Goal: Task Accomplishment & Management: Use online tool/utility

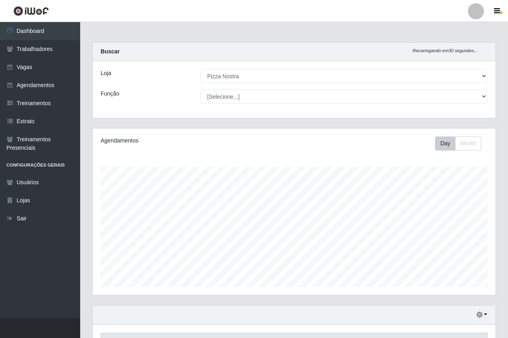
select select "337"
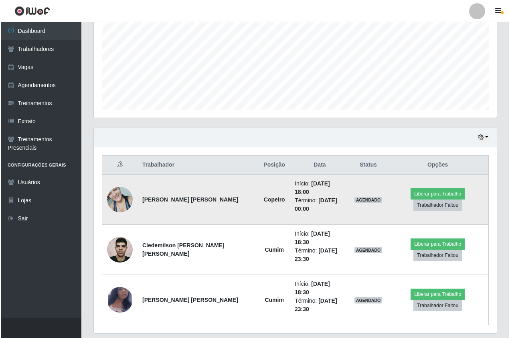
scroll to position [167, 403]
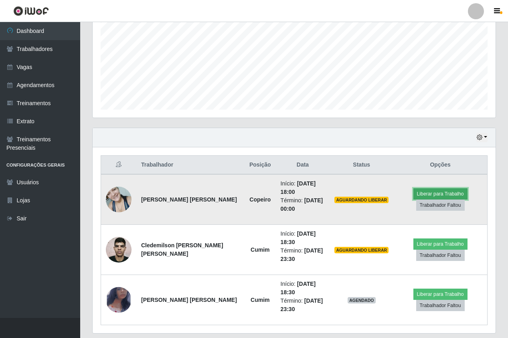
click at [438, 189] on button "Liberar para Trabalho" at bounding box center [441, 193] width 54 height 11
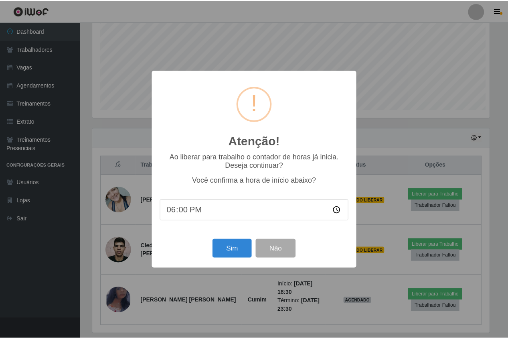
scroll to position [167, 399]
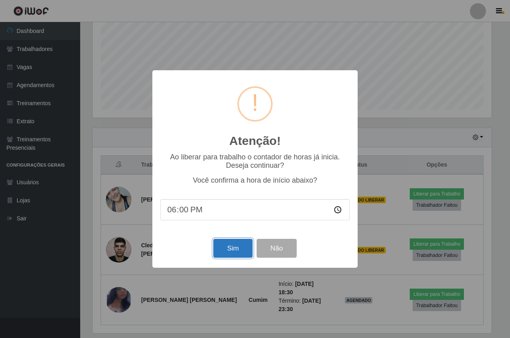
click at [231, 256] on button "Sim" at bounding box center [232, 248] width 39 height 19
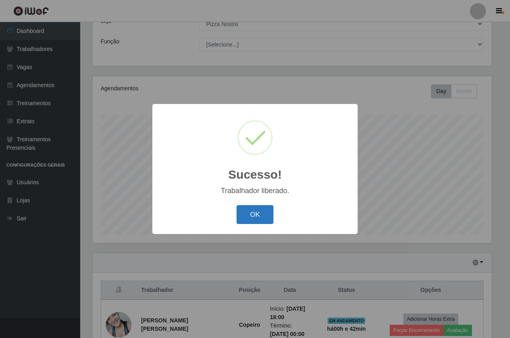
click at [247, 215] on button "OK" at bounding box center [255, 214] width 37 height 19
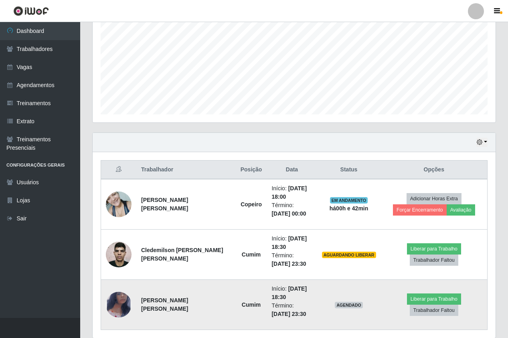
scroll to position [203, 0]
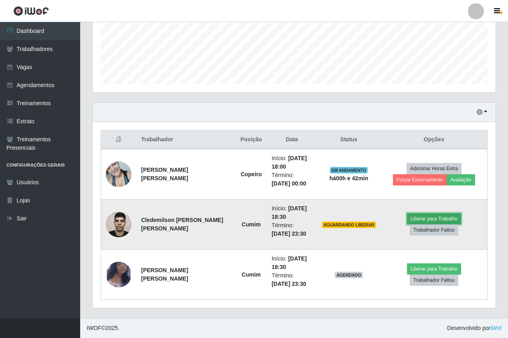
click at [409, 222] on button "Liberar para Trabalho" at bounding box center [434, 218] width 54 height 11
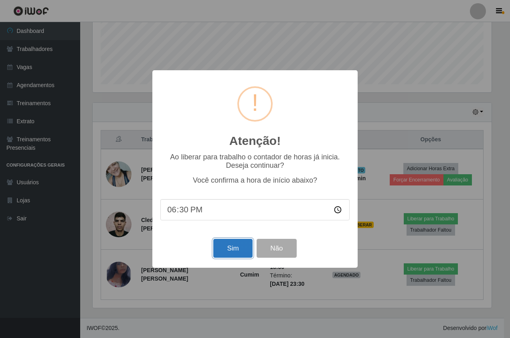
click at [239, 254] on button "Sim" at bounding box center [232, 248] width 39 height 19
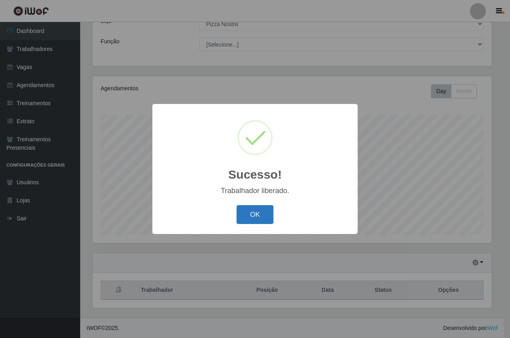
click at [256, 213] on button "OK" at bounding box center [255, 214] width 37 height 19
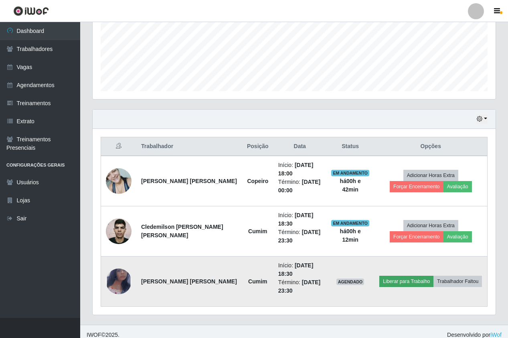
scroll to position [203, 0]
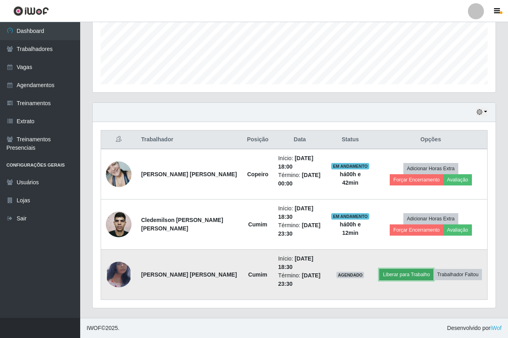
click at [398, 276] on button "Liberar para Trabalho" at bounding box center [407, 274] width 54 height 11
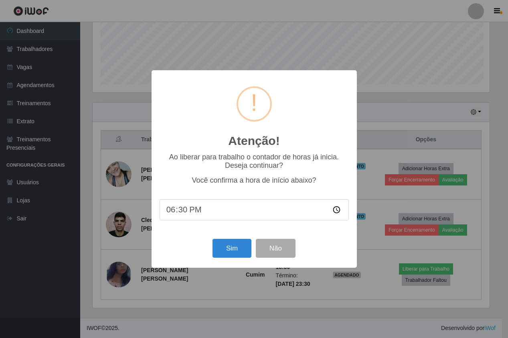
scroll to position [167, 399]
click at [224, 248] on button "Sim" at bounding box center [232, 248] width 39 height 19
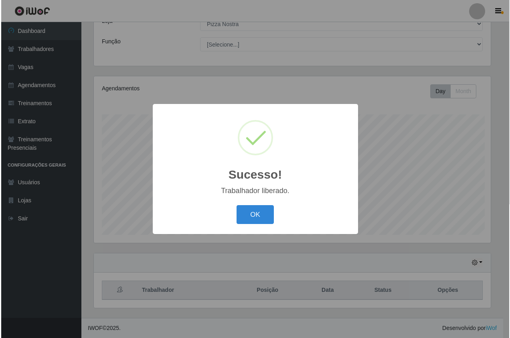
scroll to position [0, 0]
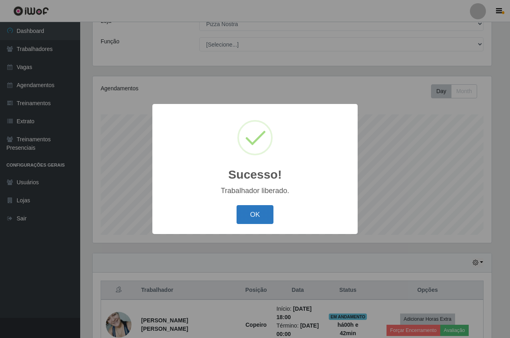
click at [252, 210] on button "OK" at bounding box center [255, 214] width 37 height 19
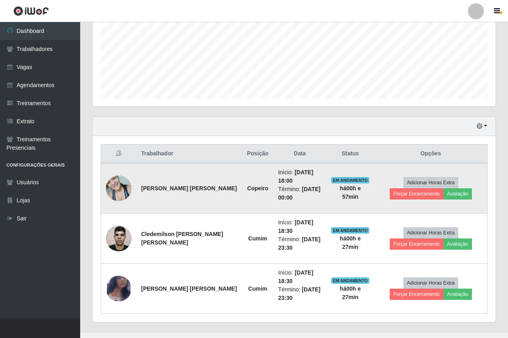
scroll to position [203, 0]
